Goal: Obtain resource: Download file/media

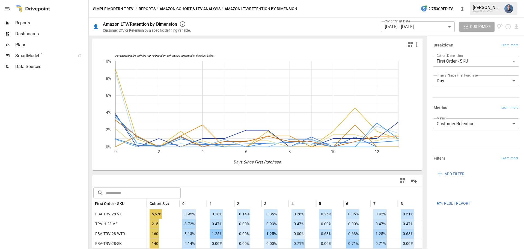
scroll to position [27, 0]
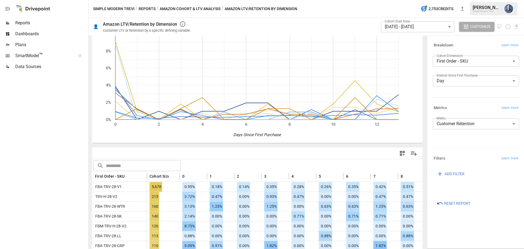
click at [435, 0] on body "Reports Dashboards Plans SmartModel ™ Data Sources Simple Modern Trevi / Report…" at bounding box center [262, 0] width 524 height 0
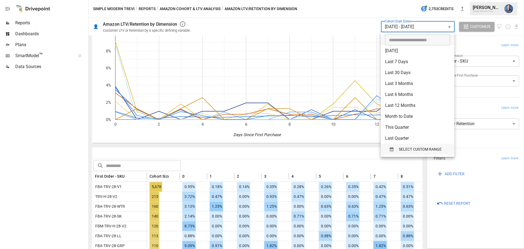
click at [414, 150] on span "SELECT CUSTOM RANGE" at bounding box center [420, 149] width 43 height 7
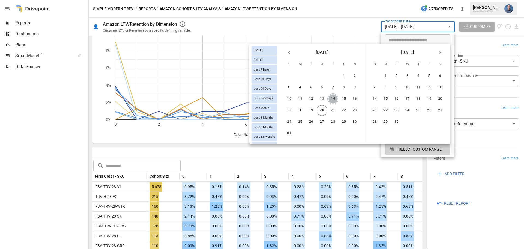
click at [331, 99] on button "14" at bounding box center [333, 98] width 11 height 11
click at [356, 102] on button "16" at bounding box center [355, 98] width 11 height 11
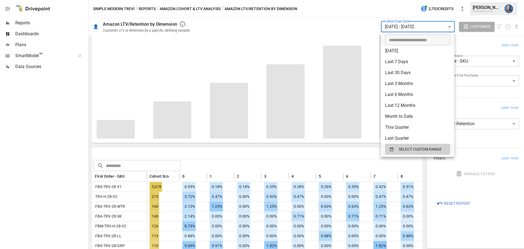
scroll to position [42, 0]
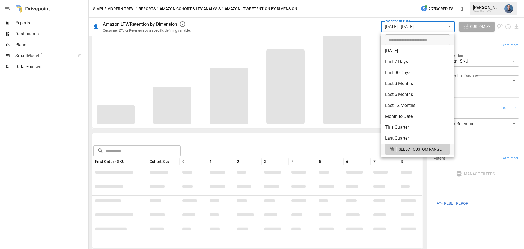
click at [257, 141] on div at bounding box center [262, 124] width 524 height 249
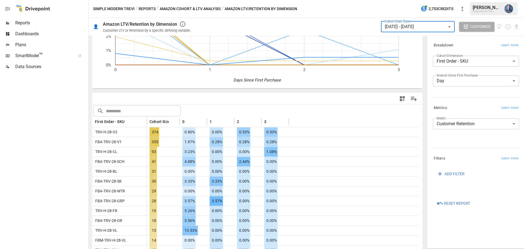
scroll to position [27, 0]
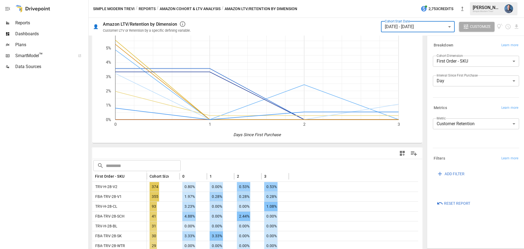
click at [392, 0] on body "Reports Dashboards Plans SmartModel ™ Data Sources Simple Modern Trevi / Report…" at bounding box center [262, 0] width 524 height 0
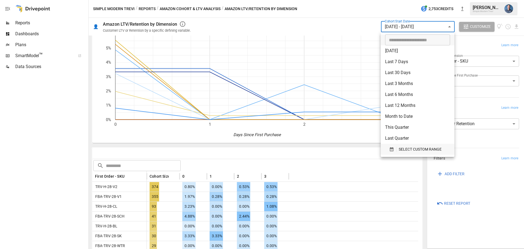
click at [407, 147] on span "SELECT CUSTOM RANGE" at bounding box center [420, 149] width 43 height 7
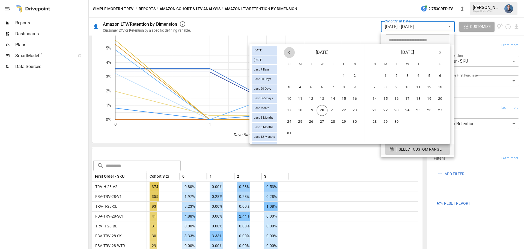
click at [292, 54] on icon "Previous month" at bounding box center [289, 52] width 7 height 7
click at [291, 54] on icon "Previous month" at bounding box center [289, 52] width 7 height 7
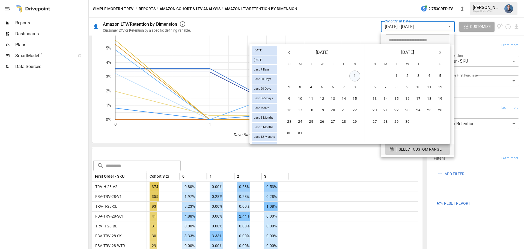
click at [356, 75] on button "1" at bounding box center [355, 75] width 11 height 11
click at [442, 50] on icon "Next month" at bounding box center [440, 52] width 7 height 7
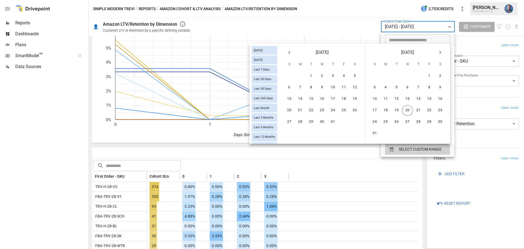
scroll to position [0, 0]
click at [395, 101] on button "12" at bounding box center [396, 98] width 11 height 11
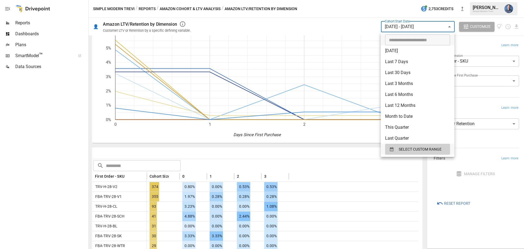
scroll to position [42, 0]
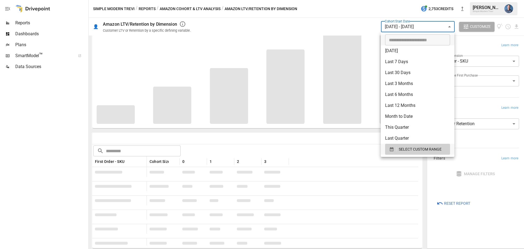
click at [301, 140] on div at bounding box center [262, 124] width 524 height 249
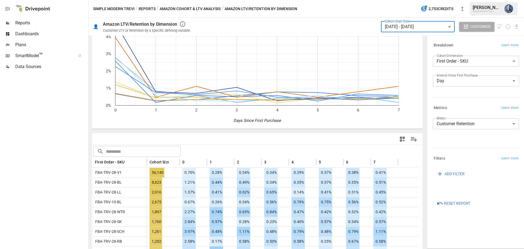
scroll to position [55, 0]
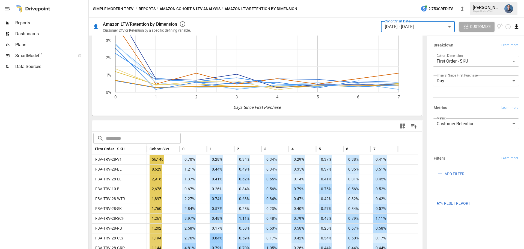
click at [515, 24] on icon "Download report" at bounding box center [517, 26] width 6 height 6
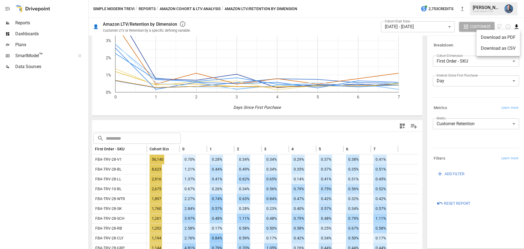
click at [490, 47] on li "Download as CSV" at bounding box center [498, 48] width 43 height 11
click at [435, 103] on div "Metrics Learn more" at bounding box center [475, 107] width 88 height 10
click at [401, 0] on body "Reports Dashboards Plans SmartModel ™ Data Sources Simple Modern Trevi / Report…" at bounding box center [262, 0] width 524 height 0
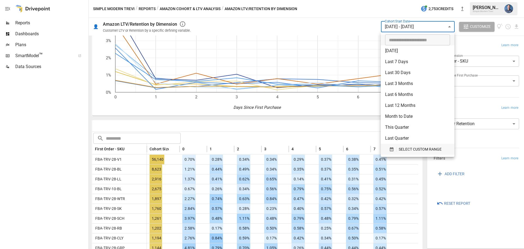
click at [413, 147] on span "SELECT CUSTOM RANGE" at bounding box center [420, 149] width 43 height 7
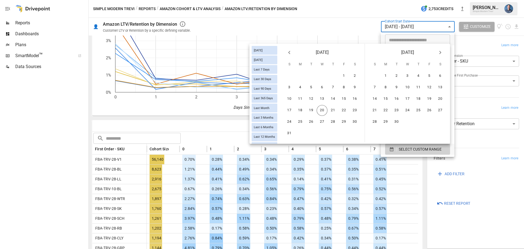
click at [288, 54] on icon "Previous month" at bounding box center [289, 52] width 7 height 7
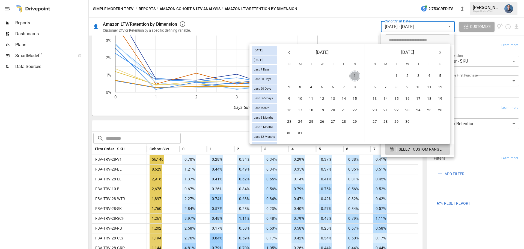
click at [353, 78] on button "1" at bounding box center [355, 75] width 11 height 11
click at [441, 51] on icon "Next month" at bounding box center [440, 52] width 7 height 7
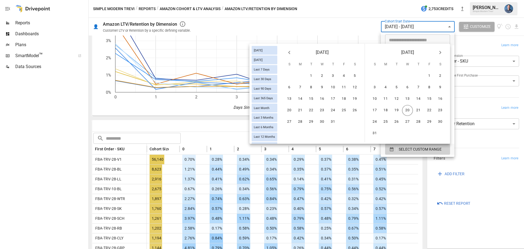
click at [441, 51] on icon "Next month" at bounding box center [440, 52] width 7 height 7
click at [353, 97] on button "16" at bounding box center [355, 98] width 11 height 11
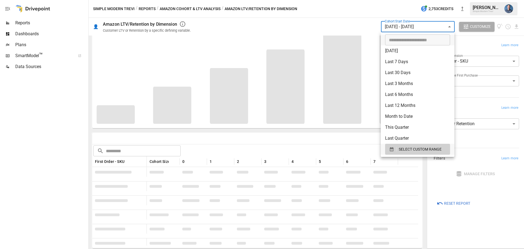
scroll to position [42, 0]
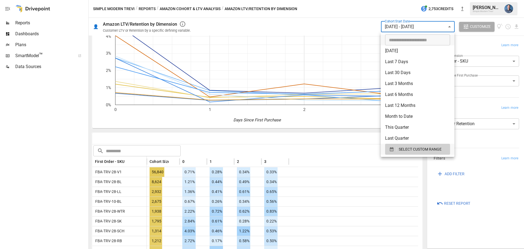
click at [500, 38] on div at bounding box center [262, 124] width 524 height 249
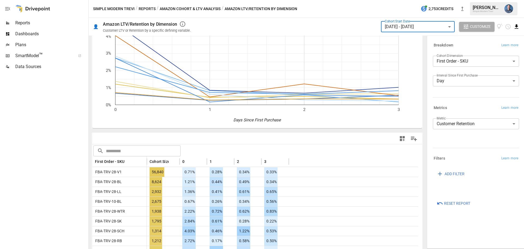
click at [515, 26] on icon "Download report" at bounding box center [517, 26] width 6 height 6
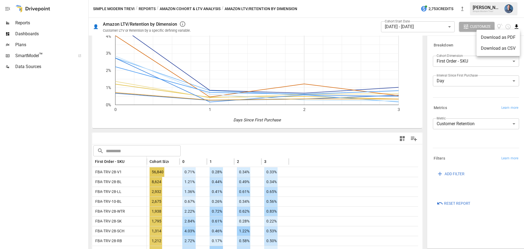
click at [500, 46] on li "Download as CSV" at bounding box center [498, 48] width 43 height 11
click at [422, 0] on body "Reports Dashboards Plans SmartModel ™ Data Sources Simple Modern Trevi / Report…" at bounding box center [262, 0] width 524 height 0
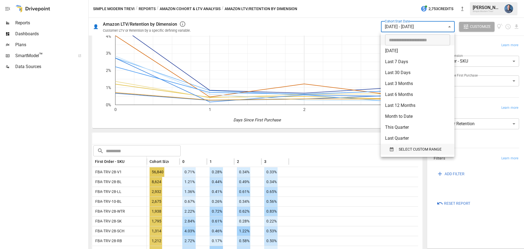
click at [419, 150] on span "SELECT CUSTOM RANGE" at bounding box center [420, 149] width 43 height 7
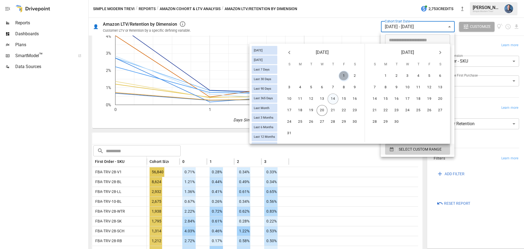
drag, startPoint x: 343, startPoint y: 76, endPoint x: 333, endPoint y: 94, distance: 20.4
click at [343, 76] on button "1" at bounding box center [344, 75] width 11 height 11
click at [356, 99] on button "16" at bounding box center [355, 98] width 11 height 11
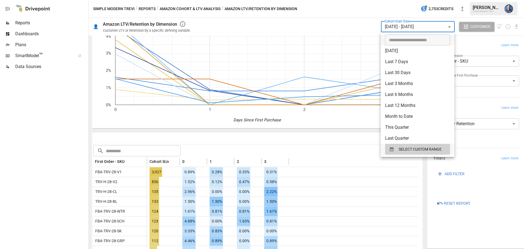
drag, startPoint x: 136, startPoint y: 167, endPoint x: 280, endPoint y: 175, distance: 144.4
click at [280, 175] on div at bounding box center [262, 124] width 524 height 249
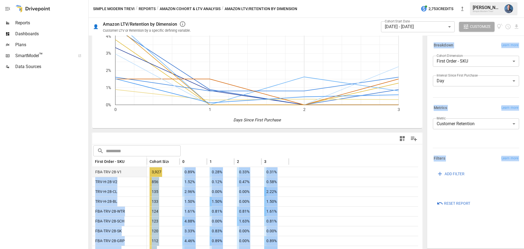
drag, startPoint x: 287, startPoint y: 175, endPoint x: 180, endPoint y: 173, distance: 107.1
click at [183, 172] on span "0.89%" at bounding box center [188, 172] width 13 height 10
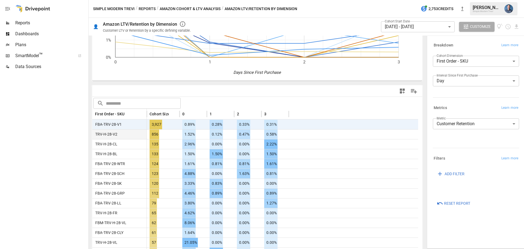
scroll to position [97, 0]
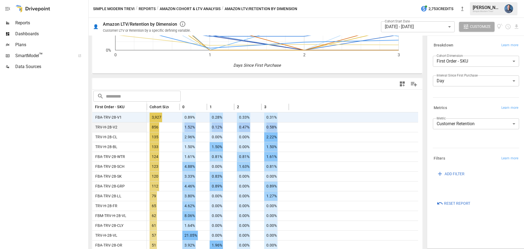
drag, startPoint x: 181, startPoint y: 126, endPoint x: 283, endPoint y: 127, distance: 101.9
click at [283, 127] on div "TRV-H-28-V2 856 1.52% 0.12% 0.47% 0.58%" at bounding box center [255, 127] width 326 height 10
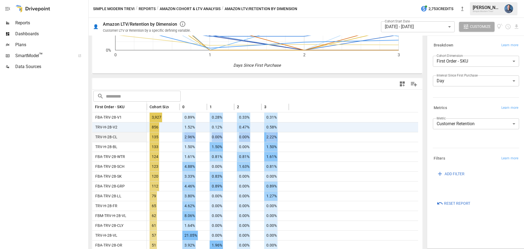
drag, startPoint x: 280, startPoint y: 137, endPoint x: 180, endPoint y: 137, distance: 99.7
click at [180, 137] on div "TRV-H-28-CL 135 2.96% 0.00% 0.00% 2.22%" at bounding box center [255, 137] width 326 height 10
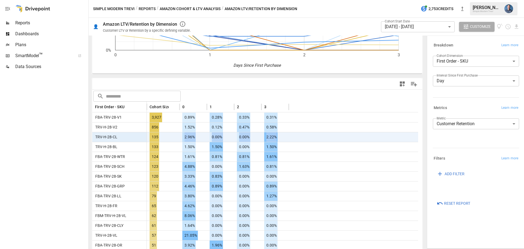
click at [180, 137] on div "2.96%" at bounding box center [193, 137] width 27 height 10
drag, startPoint x: 180, startPoint y: 137, endPoint x: 289, endPoint y: 137, distance: 109.0
click at [289, 137] on div "TRV-H-28-CL 135 2.96% 0.00% 0.00% 2.22%" at bounding box center [255, 137] width 326 height 10
click at [289, 138] on div at bounding box center [353, 137] width 129 height 10
drag, startPoint x: 277, startPoint y: 135, endPoint x: 263, endPoint y: 137, distance: 14.6
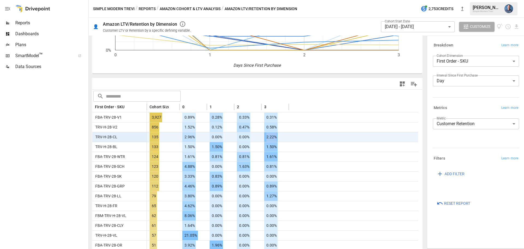
click at [263, 137] on div "2.22%" at bounding box center [275, 137] width 27 height 10
click at [295, 138] on div at bounding box center [353, 137] width 129 height 10
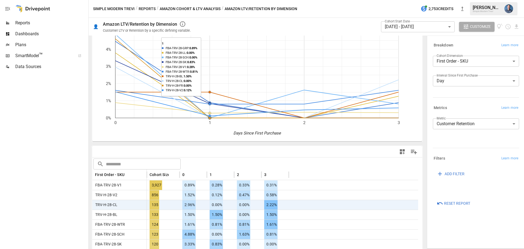
scroll to position [55, 0]
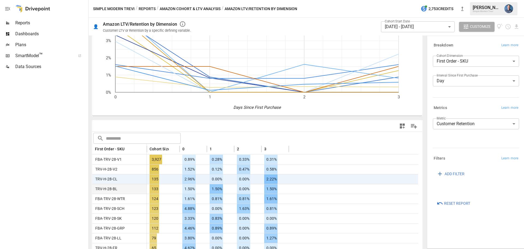
drag, startPoint x: 288, startPoint y: 190, endPoint x: 285, endPoint y: 191, distance: 3.5
click at [285, 191] on div "1.50%" at bounding box center [275, 189] width 27 height 10
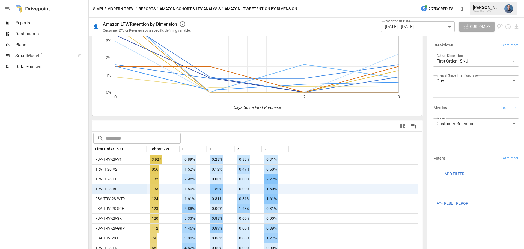
click at [286, 191] on div "1.50%" at bounding box center [275, 189] width 27 height 10
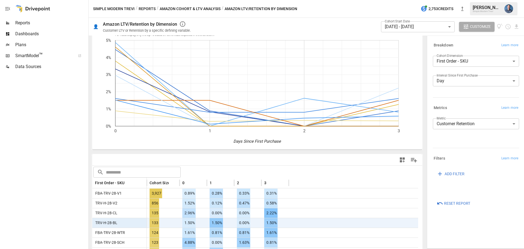
scroll to position [0, 0]
